Goal: Check status

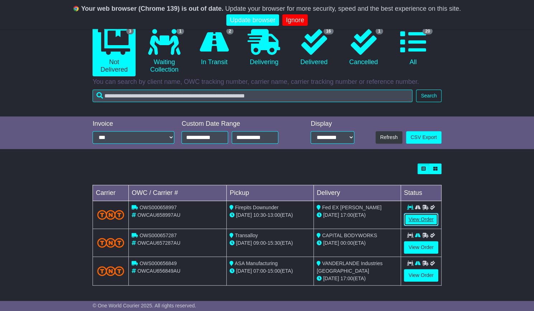
click at [411, 226] on link "View Order" at bounding box center [421, 219] width 34 height 13
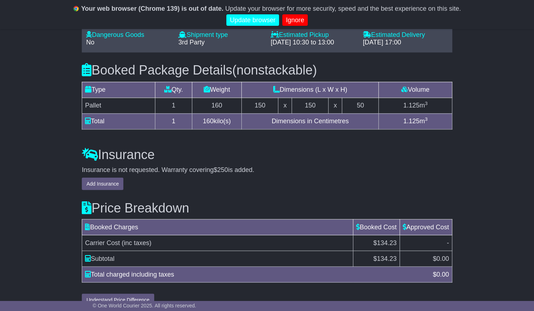
scroll to position [663, 0]
